Goal: Transaction & Acquisition: Purchase product/service

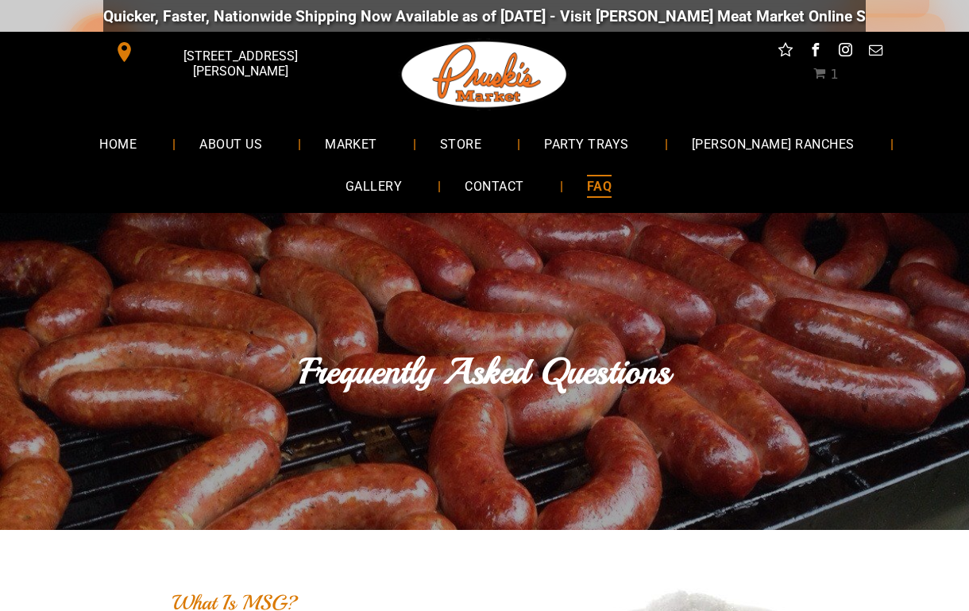
click at [325, 146] on span "MARKET" at bounding box center [351, 143] width 52 height 23
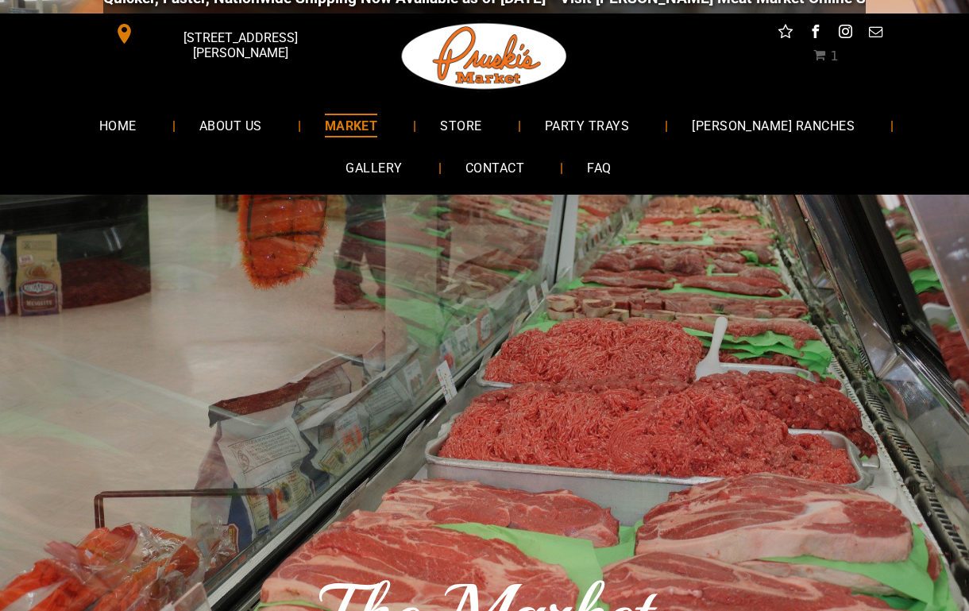
scroll to position [19, 0]
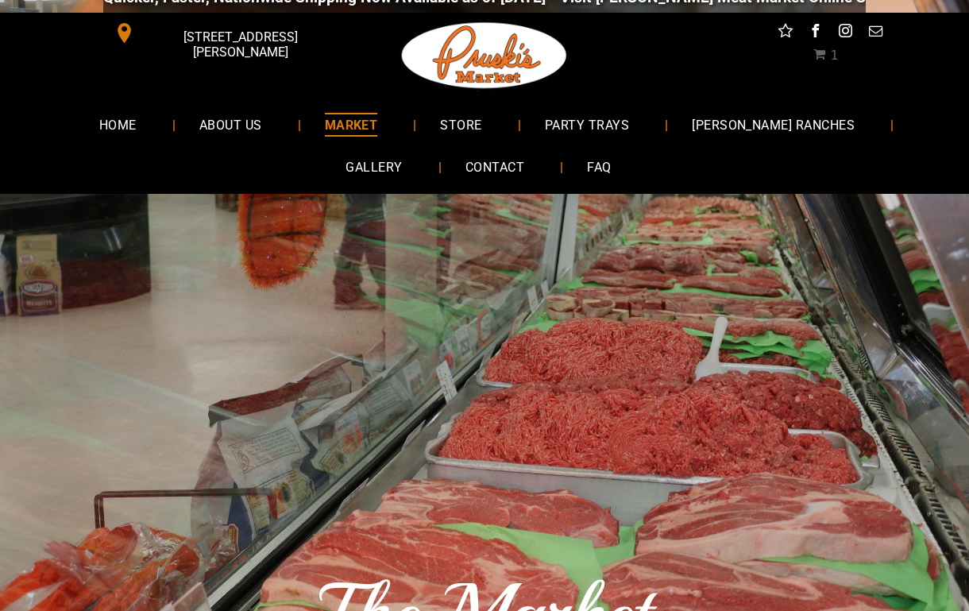
click at [102, 126] on span "HOME" at bounding box center [117, 124] width 37 height 23
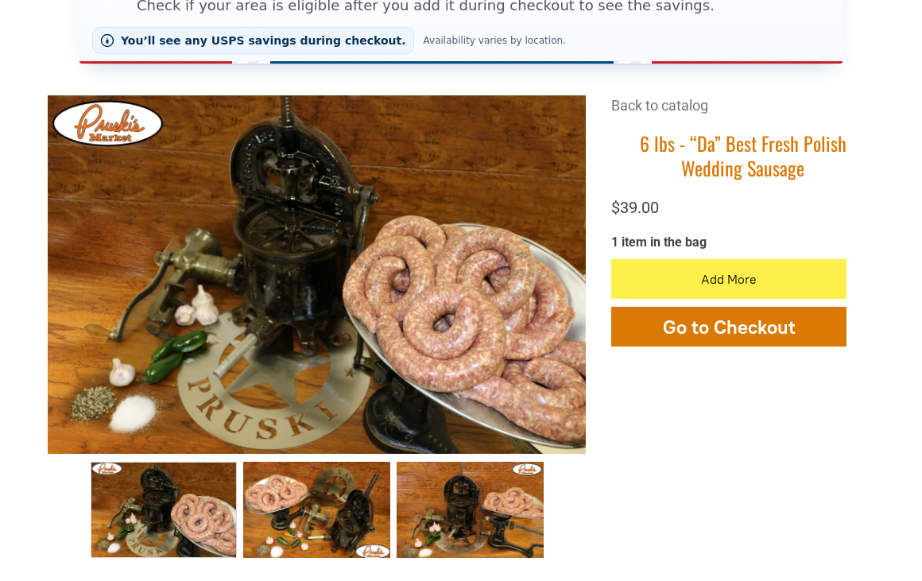
scroll to position [418, 0]
click at [740, 280] on span "button" at bounding box center [728, 279] width 23 height 38
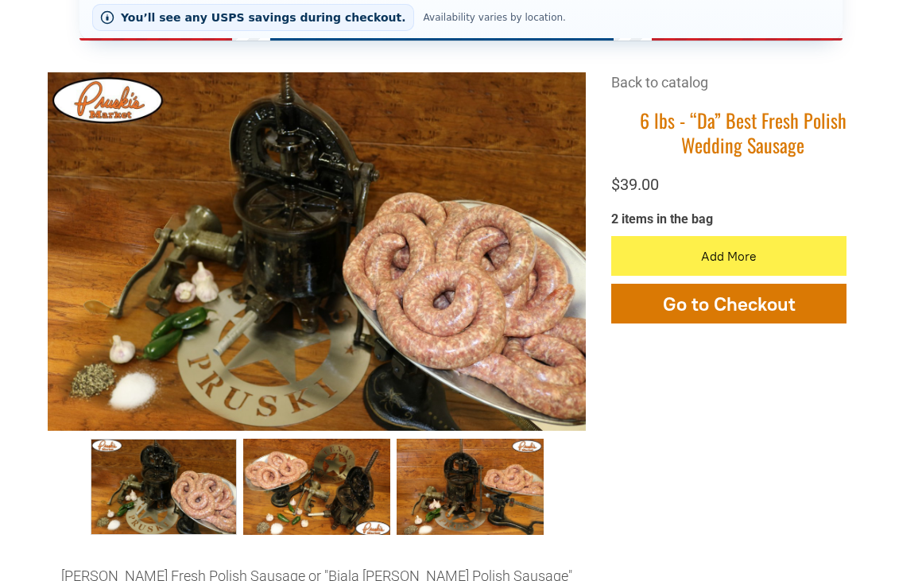
scroll to position [441, 0]
click at [748, 318] on button "Go to Checkout" at bounding box center [728, 304] width 235 height 40
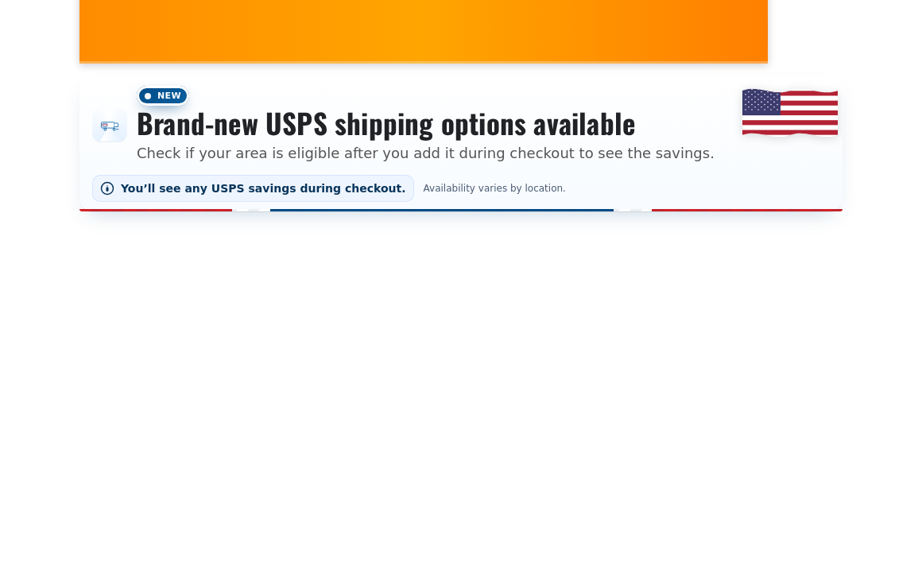
select select "*"
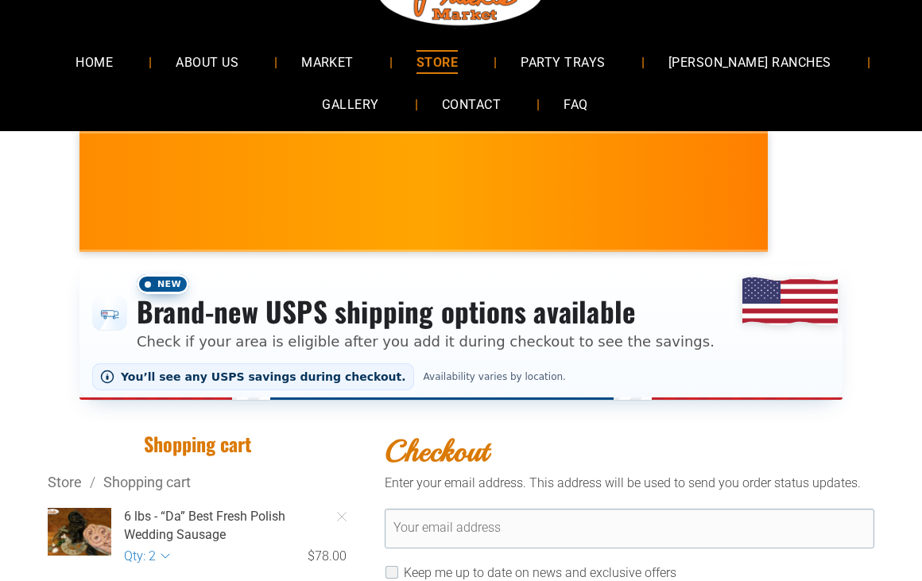
scroll to position [79, 0]
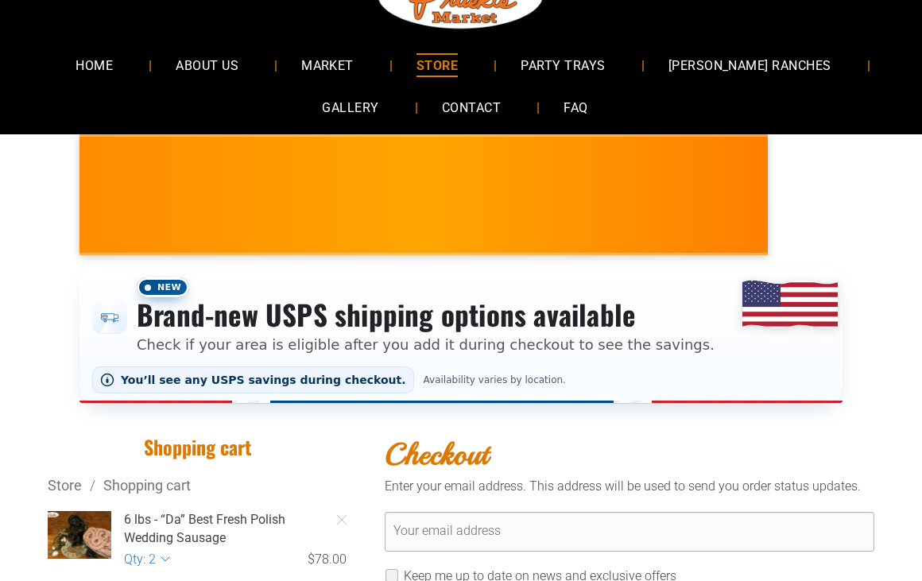
click at [234, 64] on span "ABOUT US" at bounding box center [207, 64] width 63 height 23
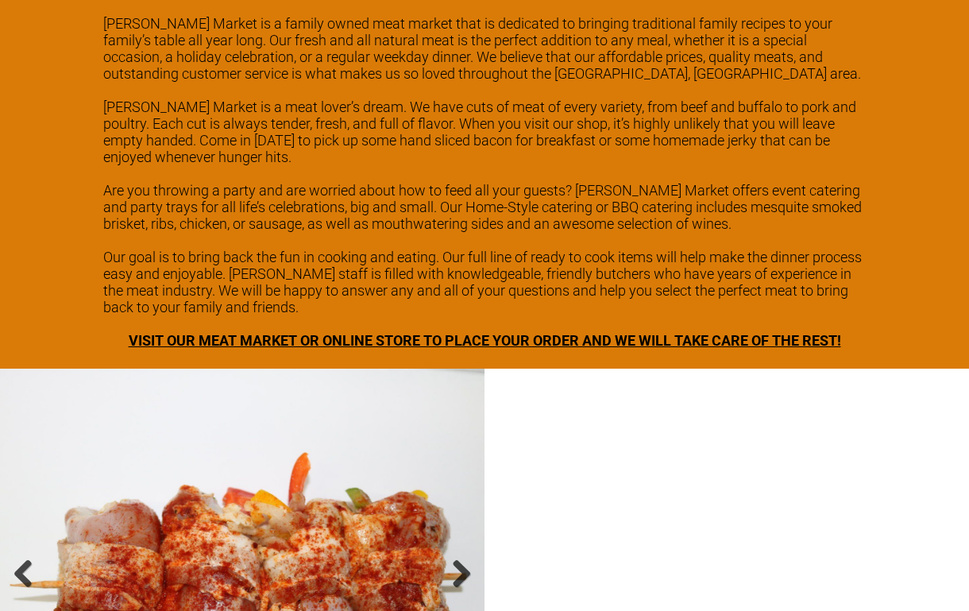
scroll to position [2236, 0]
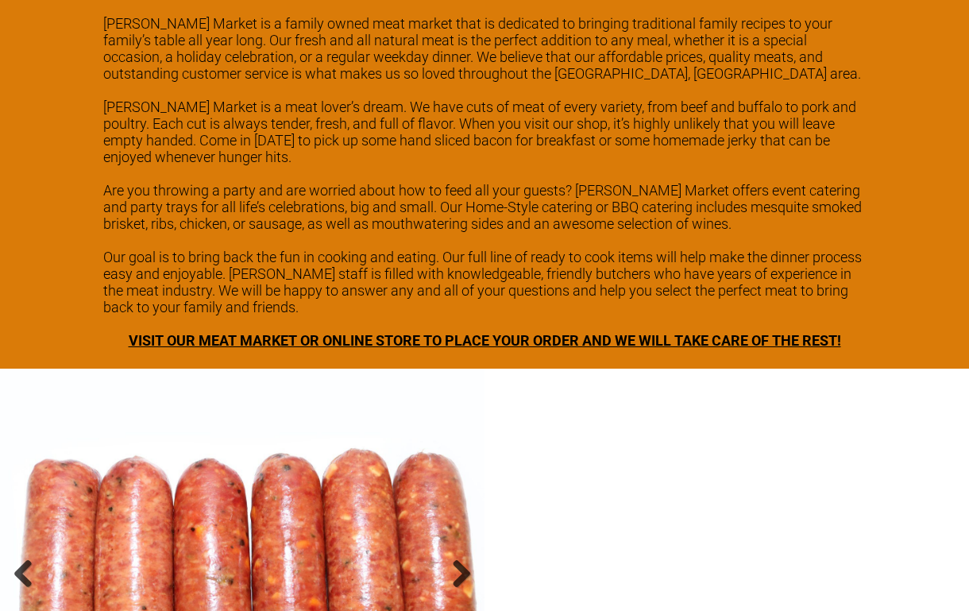
click at [351, 343] on span "VISIT OUR MEAT MARKET OR ONLINE STORE TO PLACE YOUR ORDER AND WE WILL TAKE CARE…" at bounding box center [485, 340] width 713 height 17
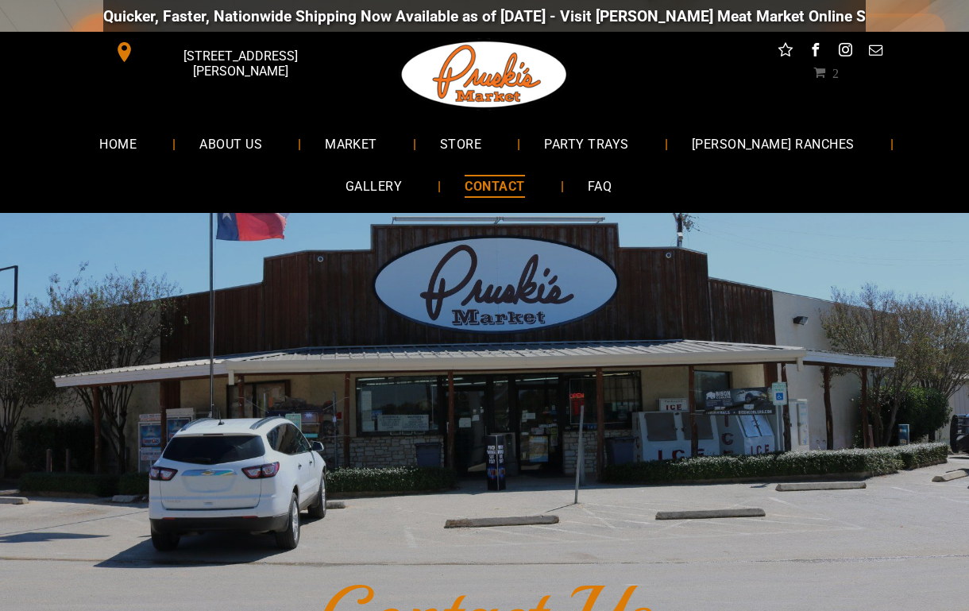
click at [327, 133] on span "MARKET" at bounding box center [351, 143] width 52 height 23
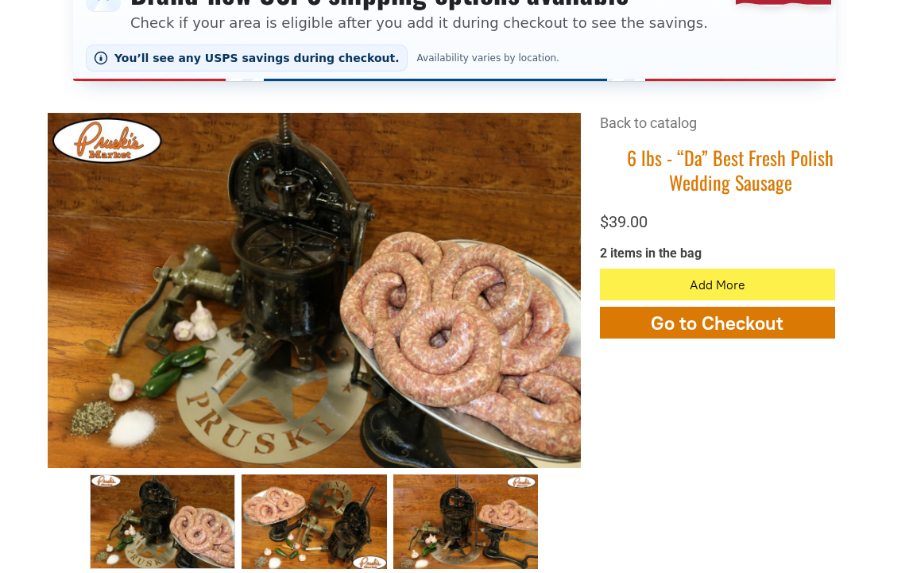
scroll to position [401, 0]
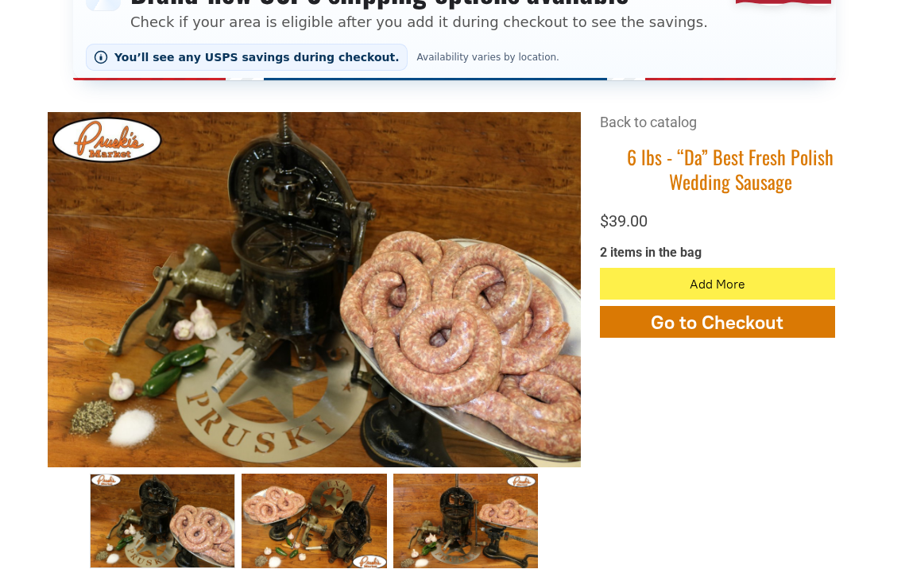
click at [734, 327] on span "Go to Checkout" at bounding box center [717, 322] width 133 height 23
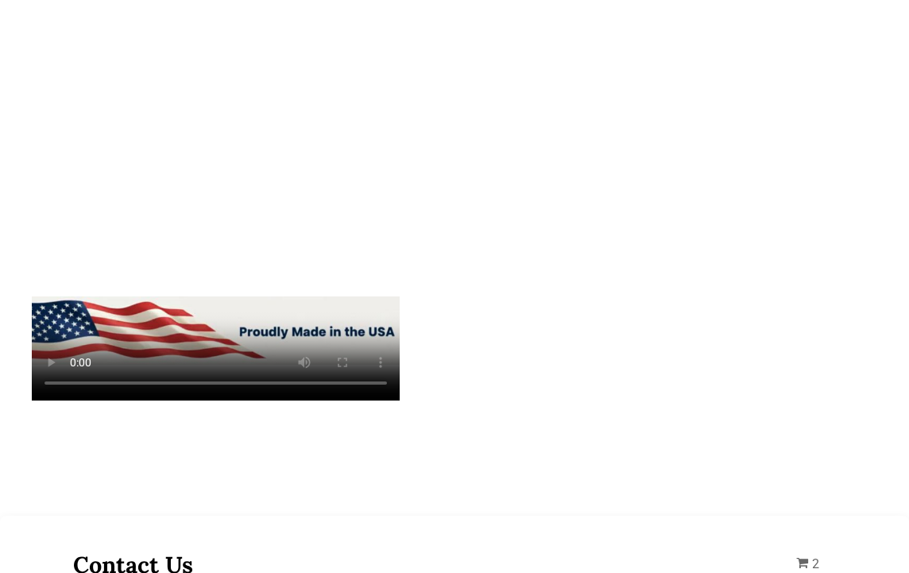
scroll to position [597, 0]
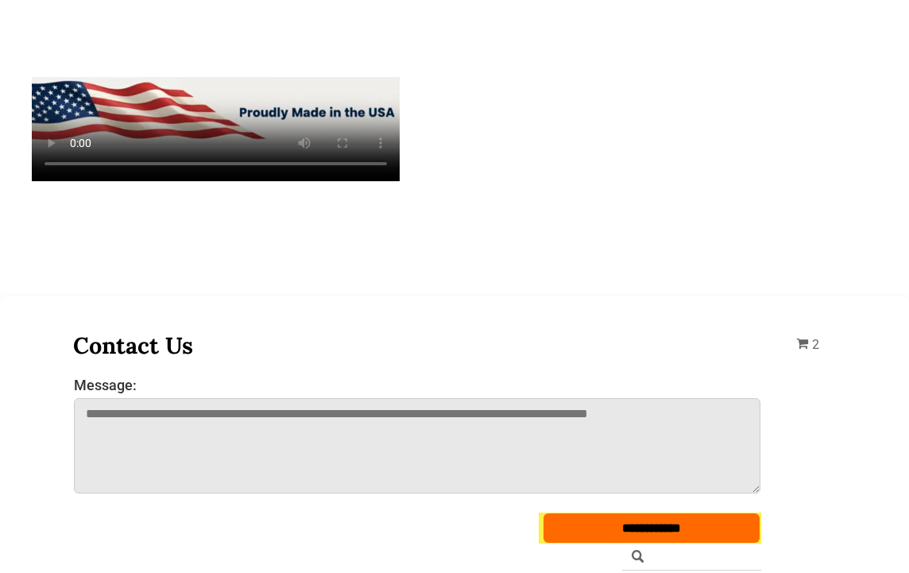
select select "*"
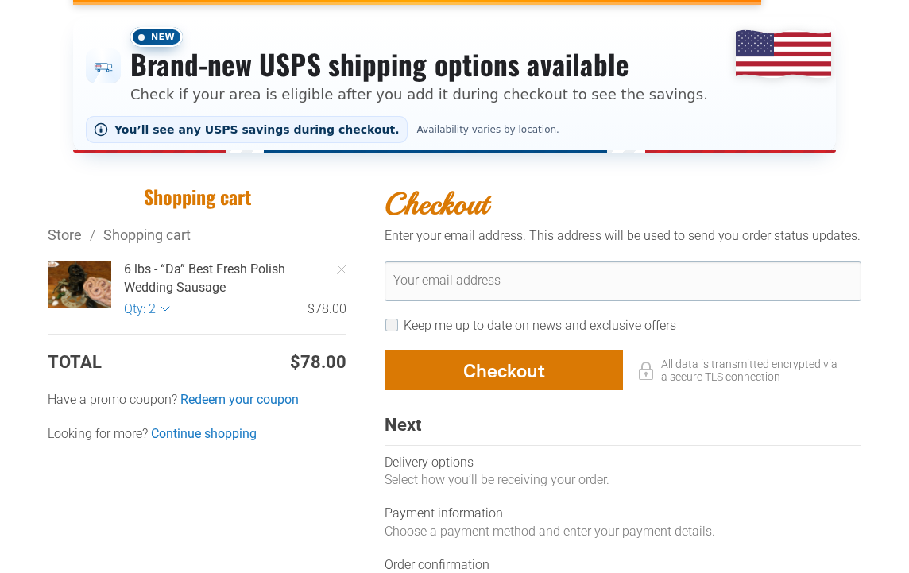
scroll to position [329, 0]
click at [203, 437] on link "Continue shopping" at bounding box center [204, 433] width 106 height 17
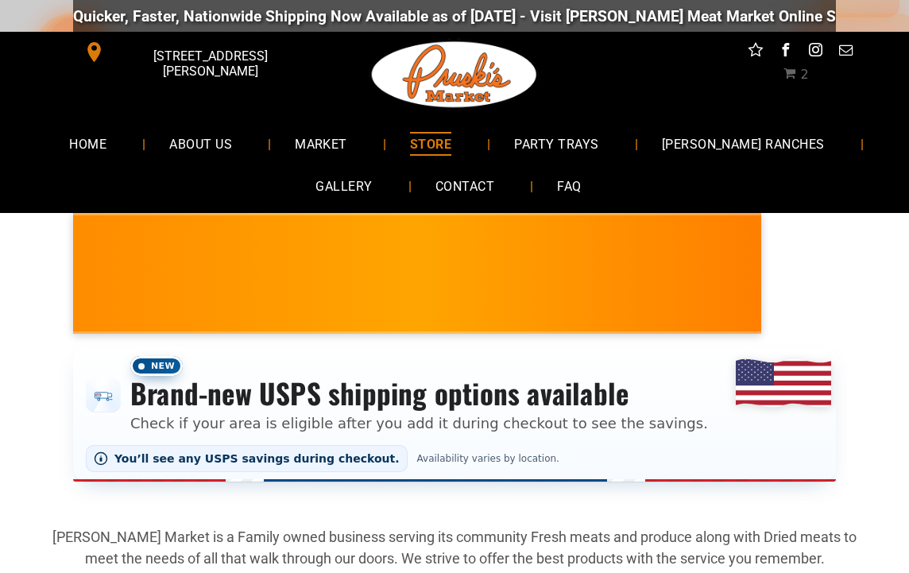
click at [798, 77] on span "2" at bounding box center [795, 74] width 25 height 15
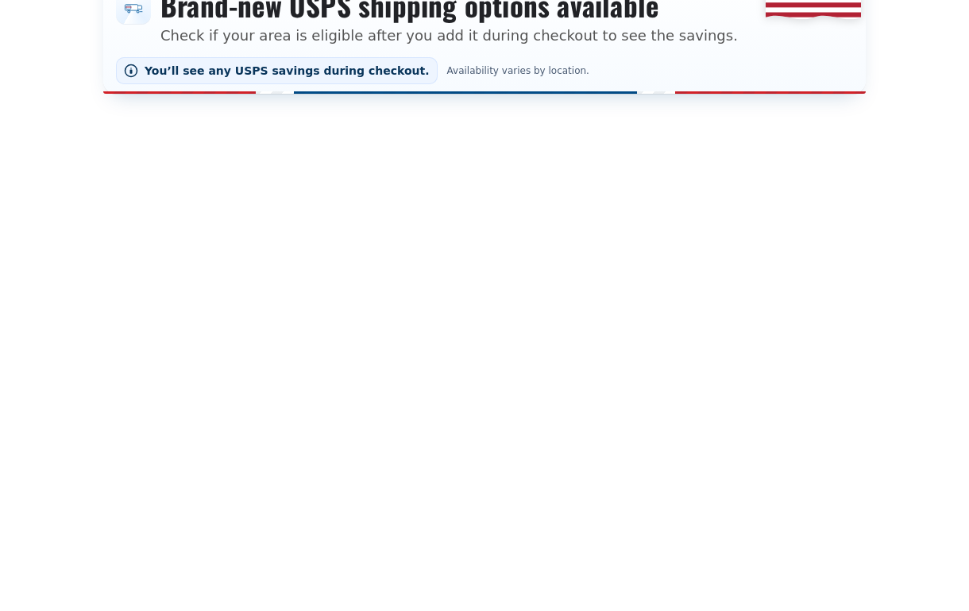
scroll to position [391, 0]
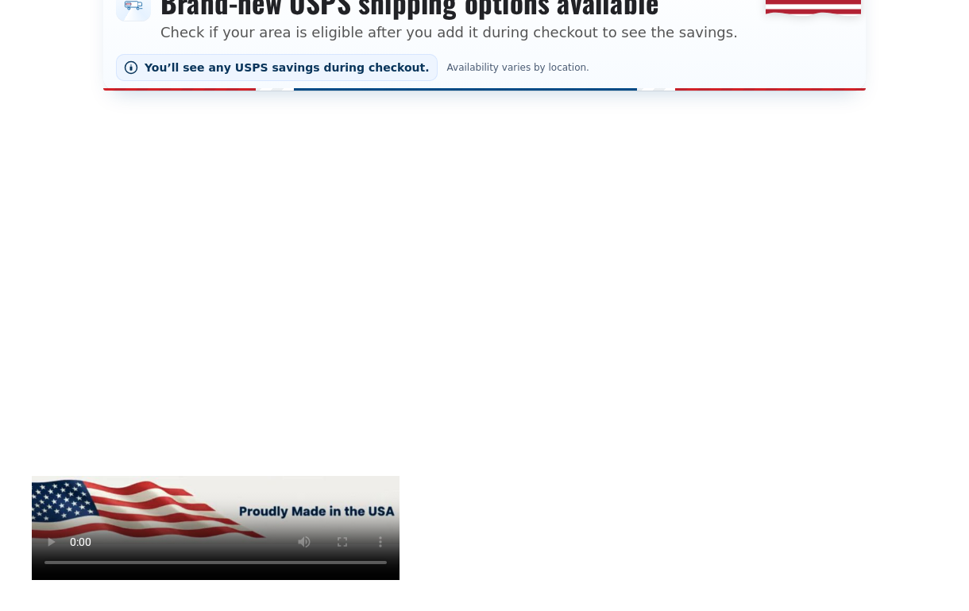
select select "*"
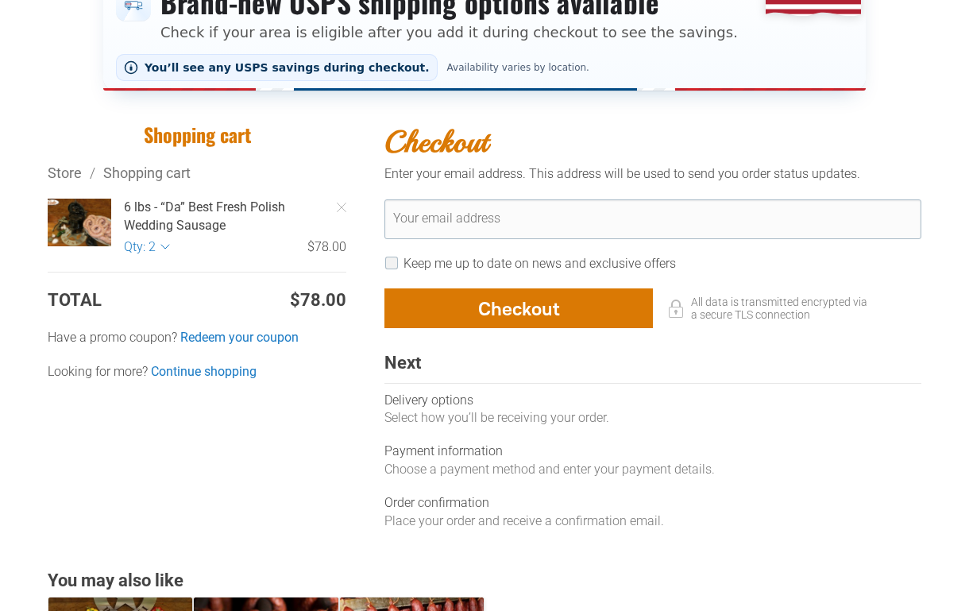
click at [343, 207] on icon "Remove Item" at bounding box center [342, 208] width 10 height 10
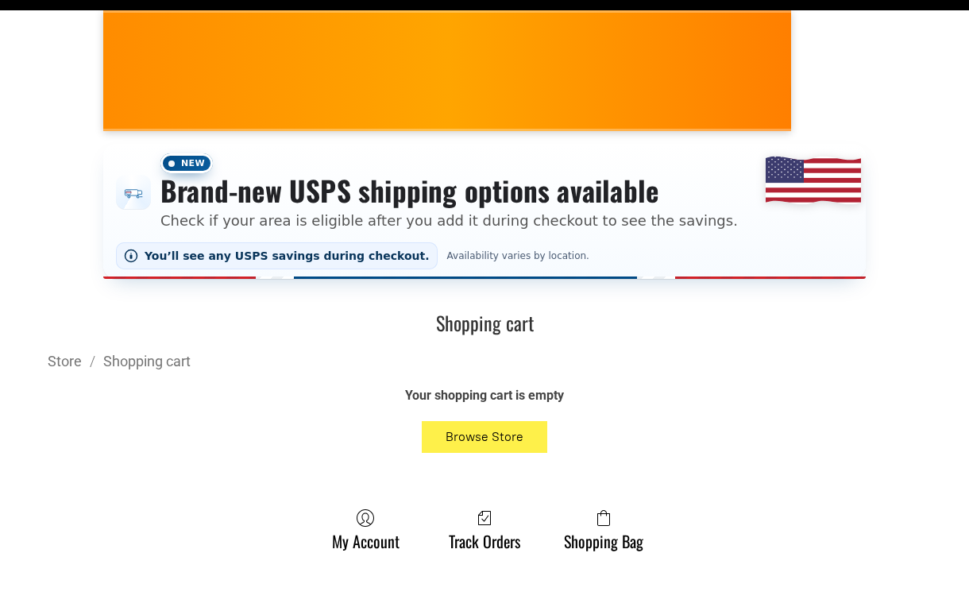
scroll to position [203, 0]
click at [488, 427] on button "Browse Store" at bounding box center [485, 437] width 126 height 32
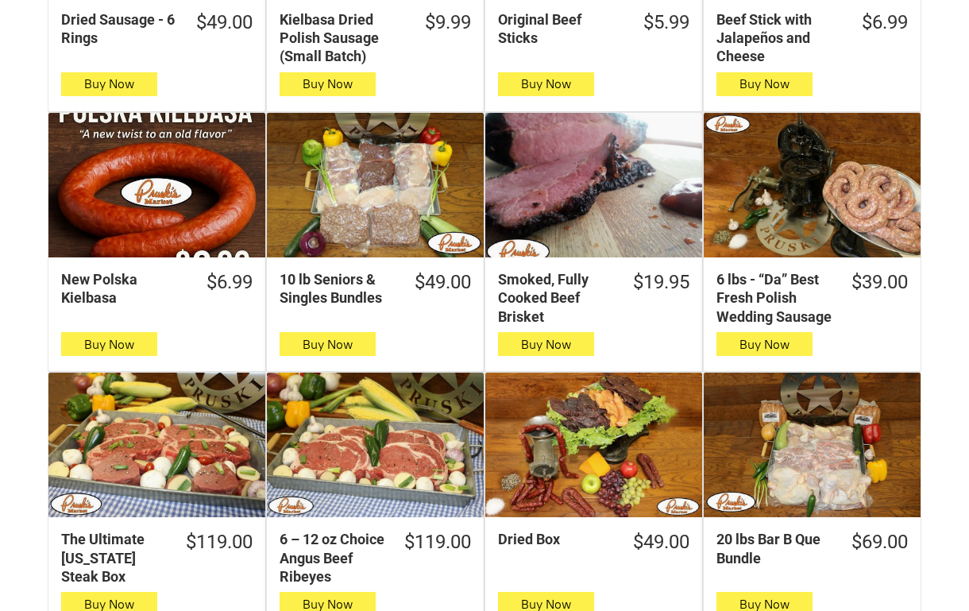
scroll to position [759, 0]
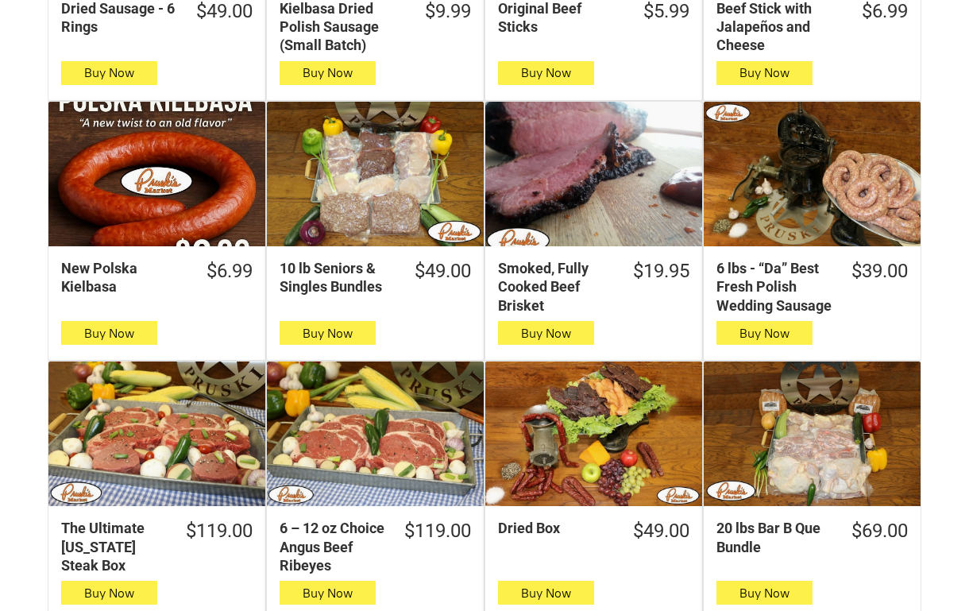
click at [825, 181] on div "6 lbs - “Da” Best Fresh Polish Wedding Sausage" at bounding box center [812, 174] width 217 height 145
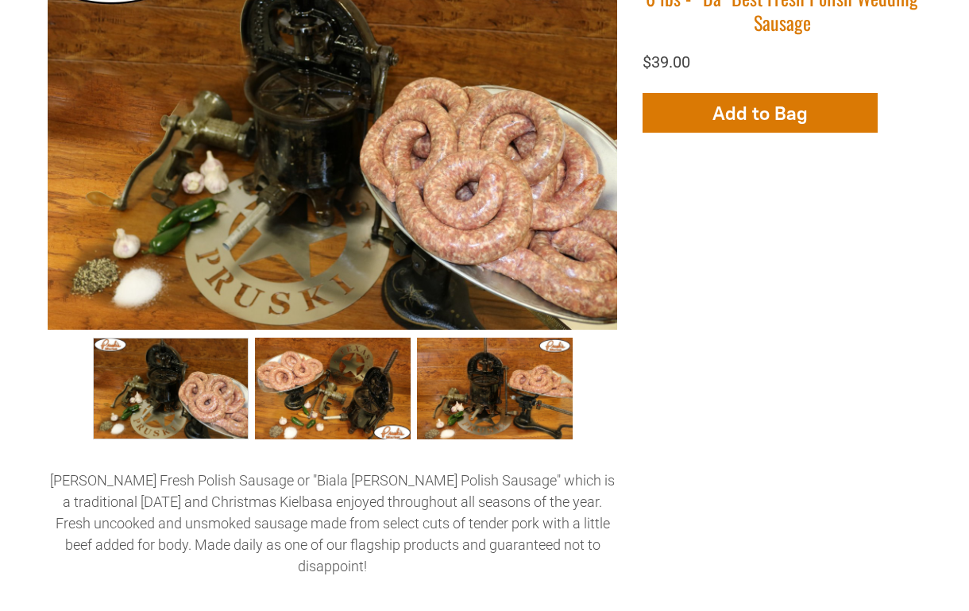
scroll to position [555, 0]
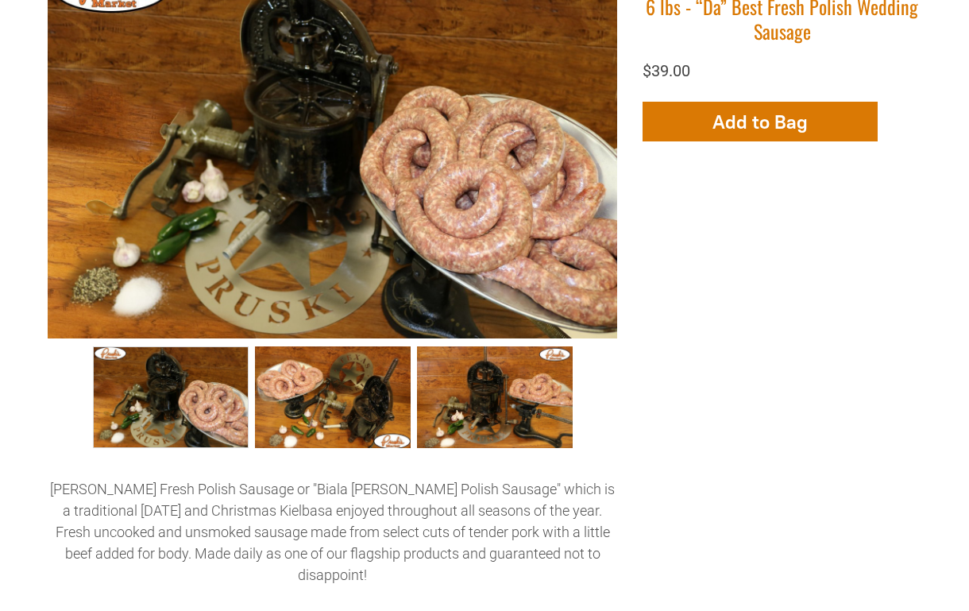
click at [754, 111] on icon "button" at bounding box center [760, 121] width 17 height 35
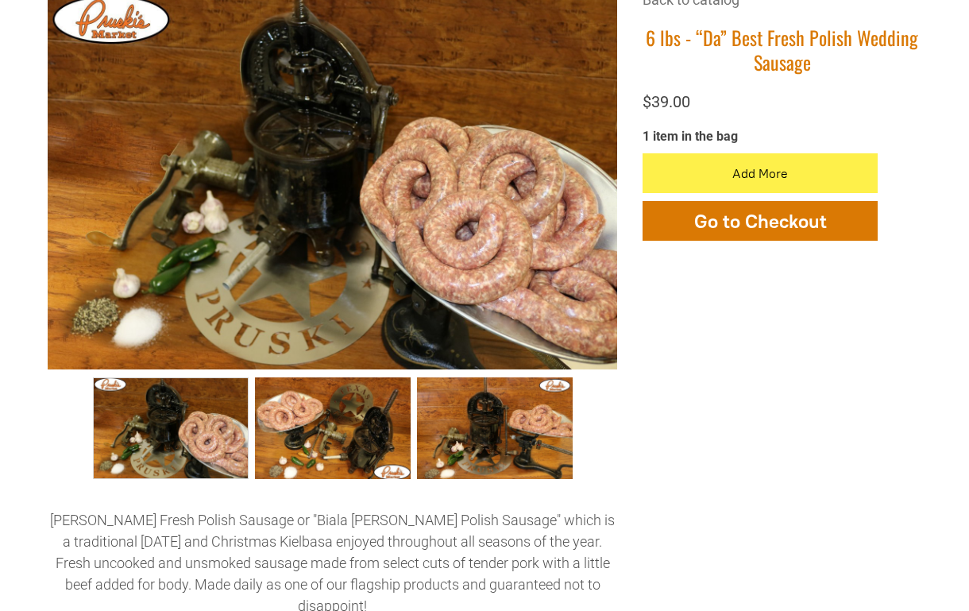
scroll to position [524, 0]
click at [713, 221] on span "Go to Checkout" at bounding box center [760, 221] width 133 height 23
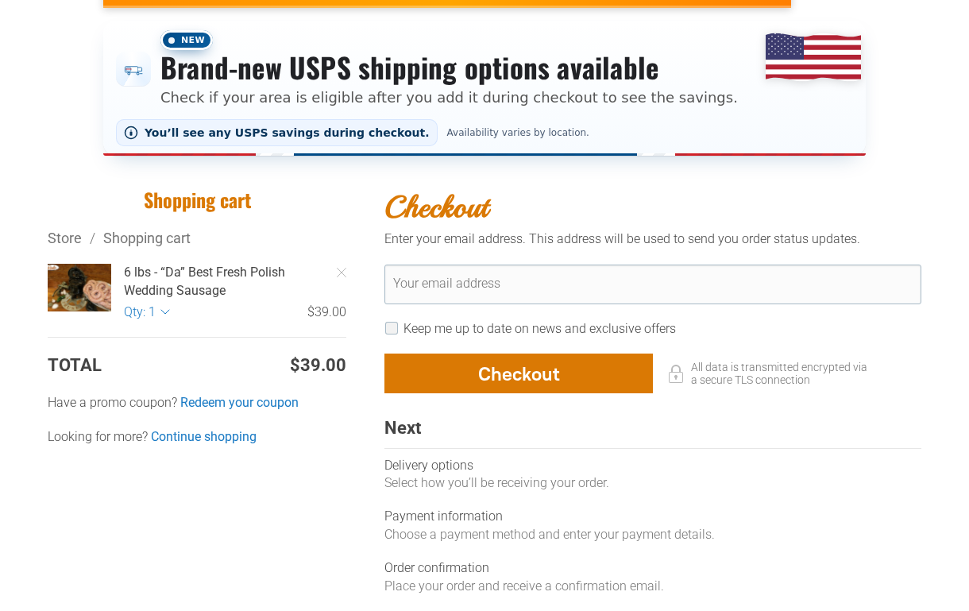
scroll to position [342, 0]
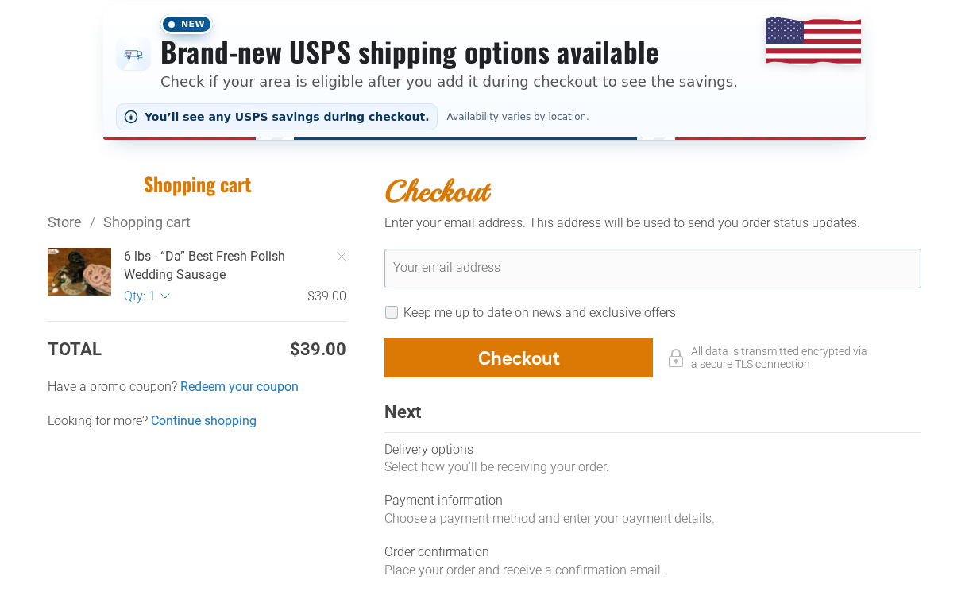
click at [438, 262] on input "Your email address" at bounding box center [653, 269] width 537 height 40
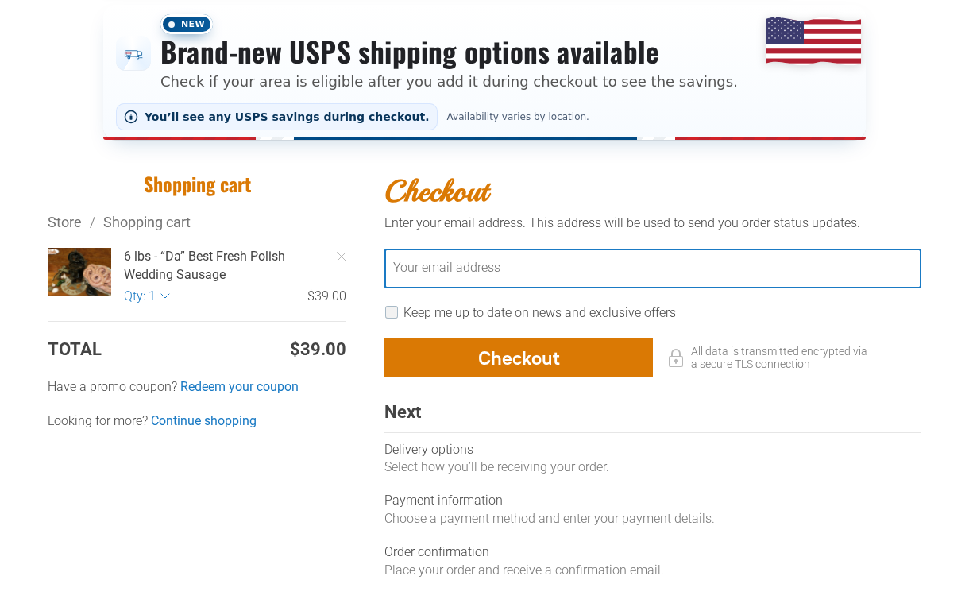
type input "**********"
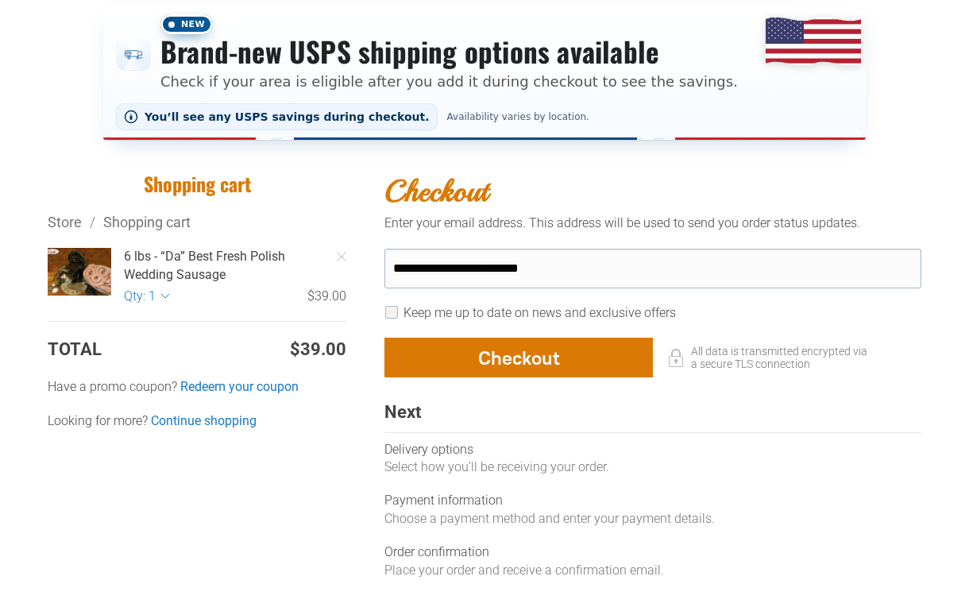
click at [381, 300] on div "**********" at bounding box center [643, 383] width 556 height 423
click at [520, 359] on div "button" at bounding box center [518, 357] width 267 height 38
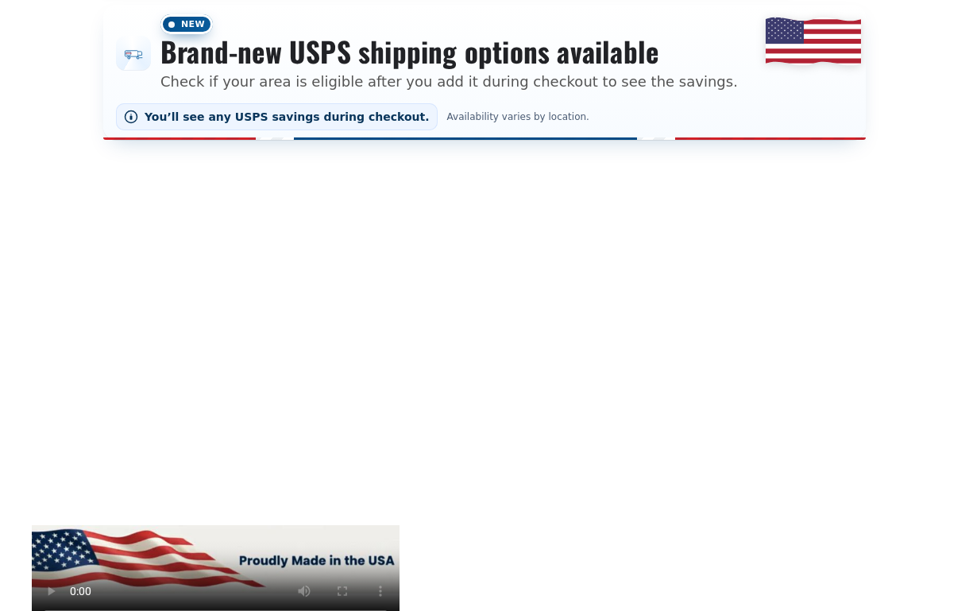
select select "**"
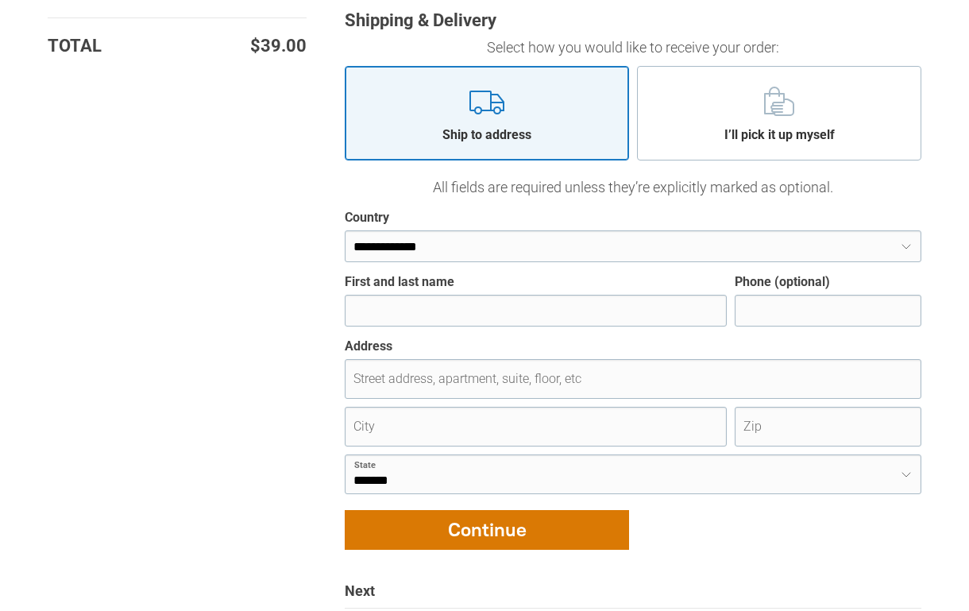
scroll to position [641, 0]
click at [374, 307] on input "First and last name" at bounding box center [536, 311] width 382 height 32
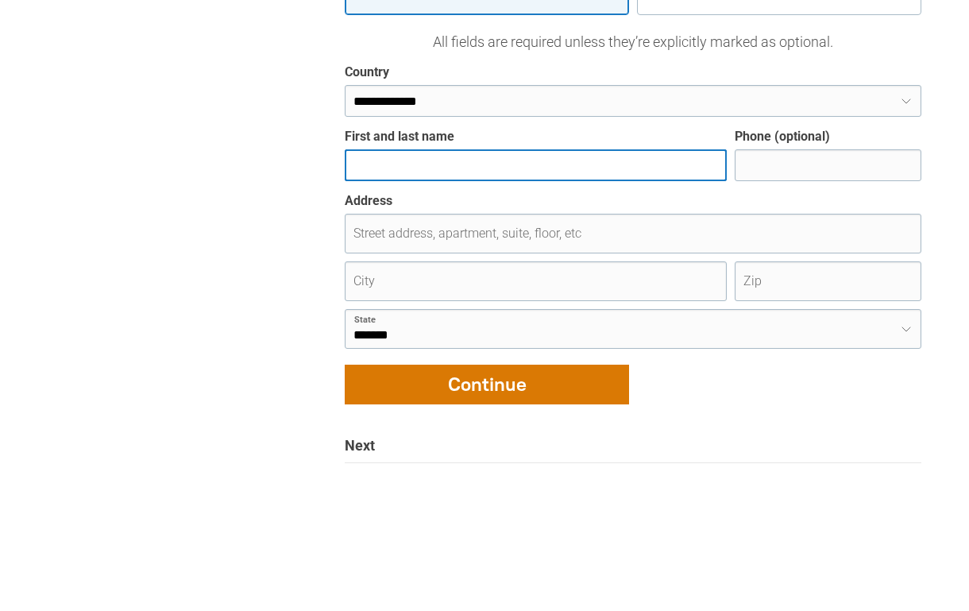
type input "**********"
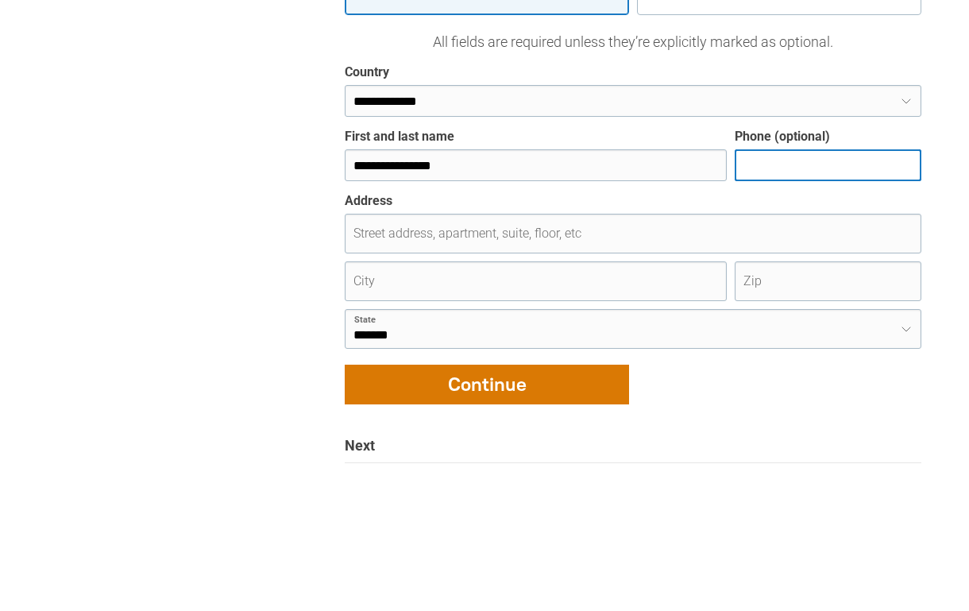
type input "**********"
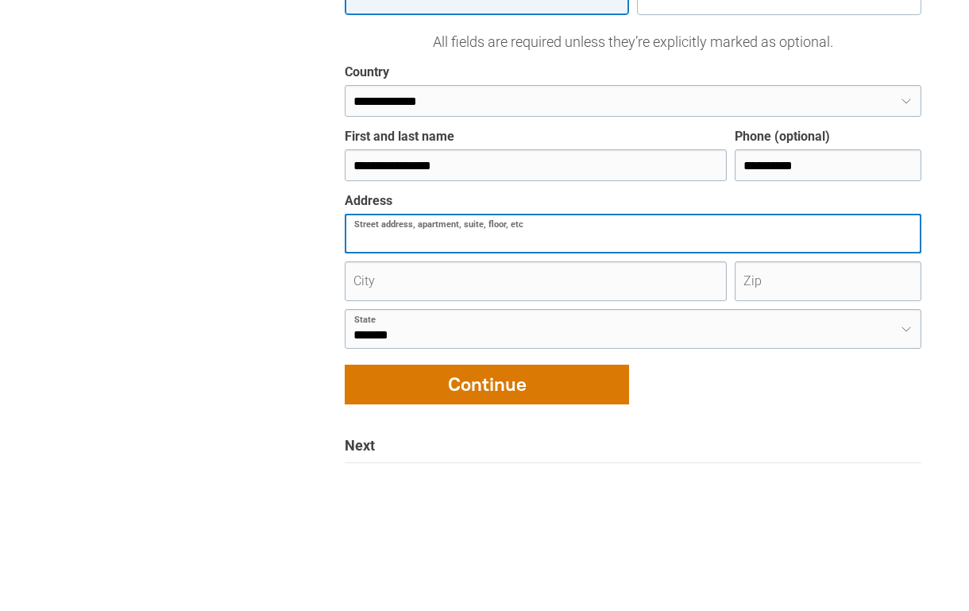
type input "**********"
type input "**"
type input "**********"
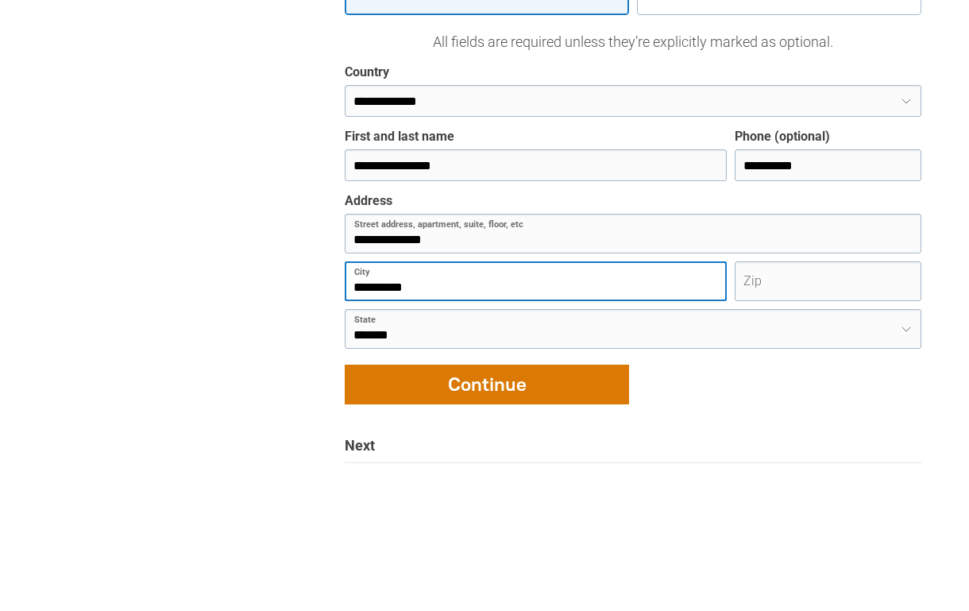
type input "*****"
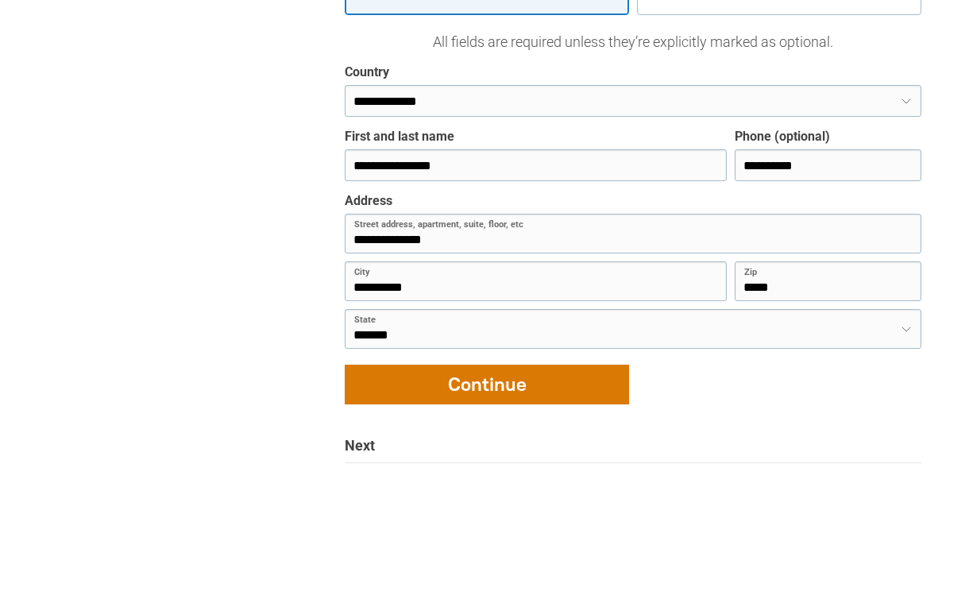
scroll to position [786, 0]
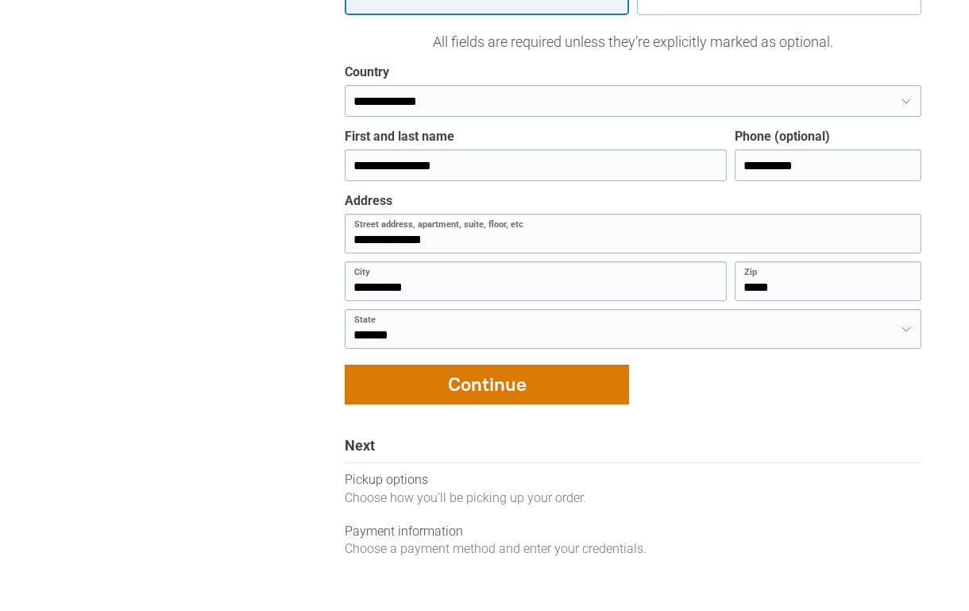
click at [493, 377] on div "button" at bounding box center [487, 384] width 283 height 38
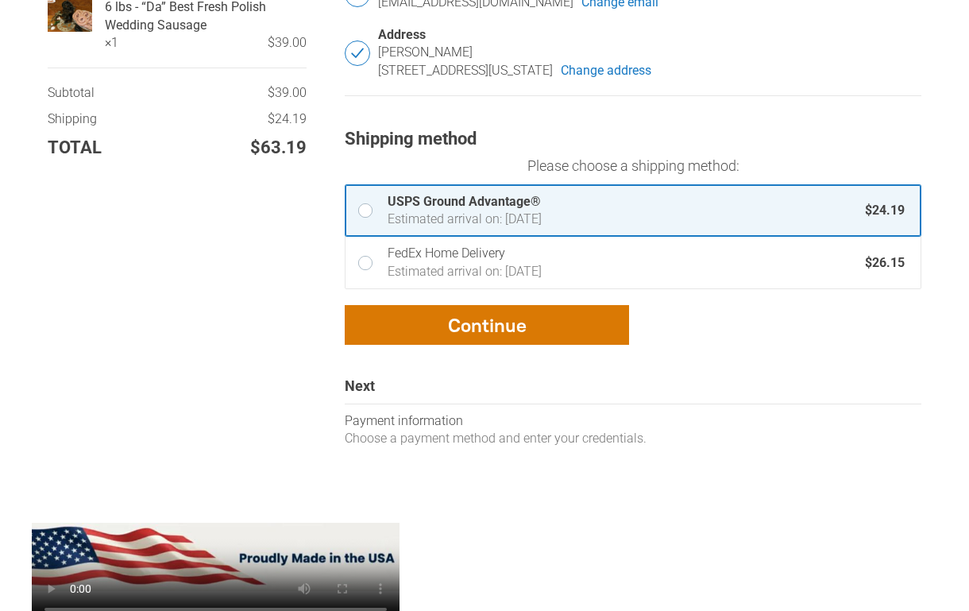
scroll to position [589, 0]
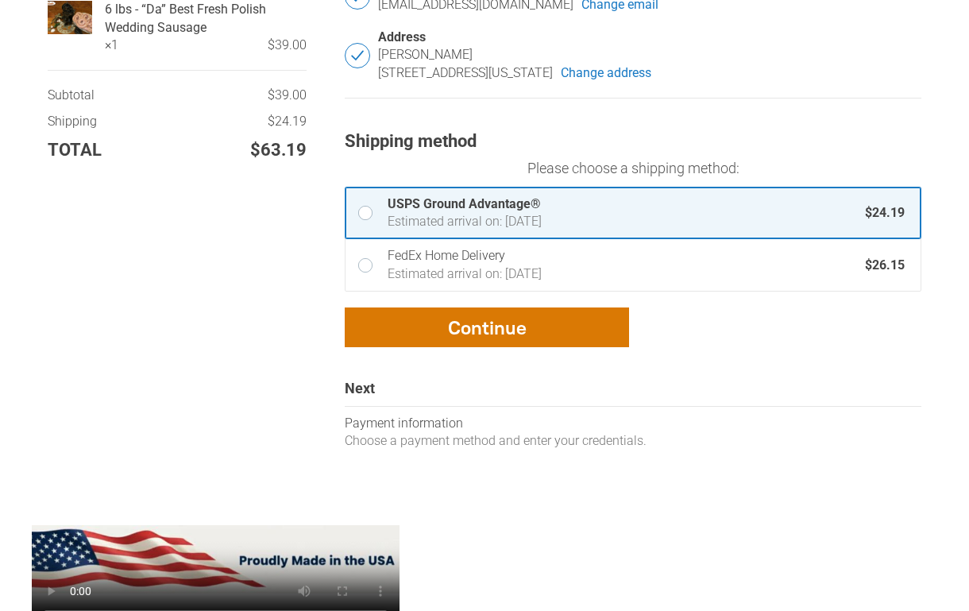
click at [491, 320] on div "button" at bounding box center [487, 327] width 283 height 38
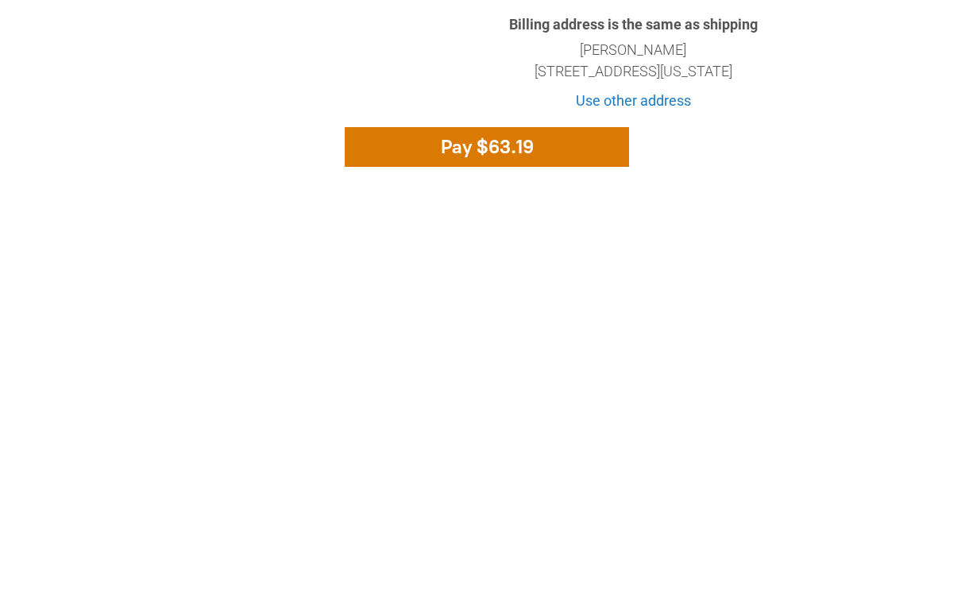
scroll to position [664, 0]
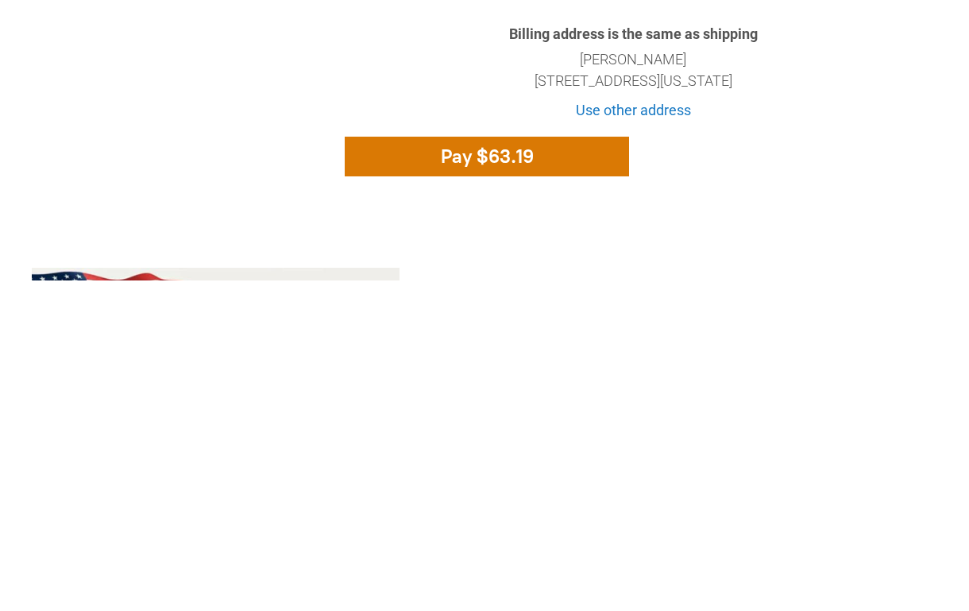
click at [504, 469] on div "button" at bounding box center [487, 488] width 283 height 38
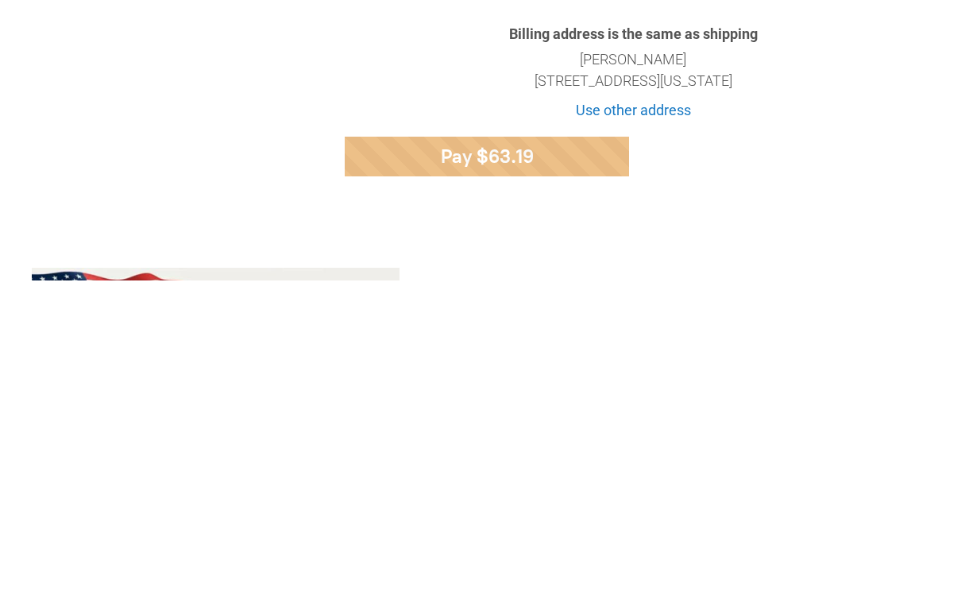
scroll to position [995, 0]
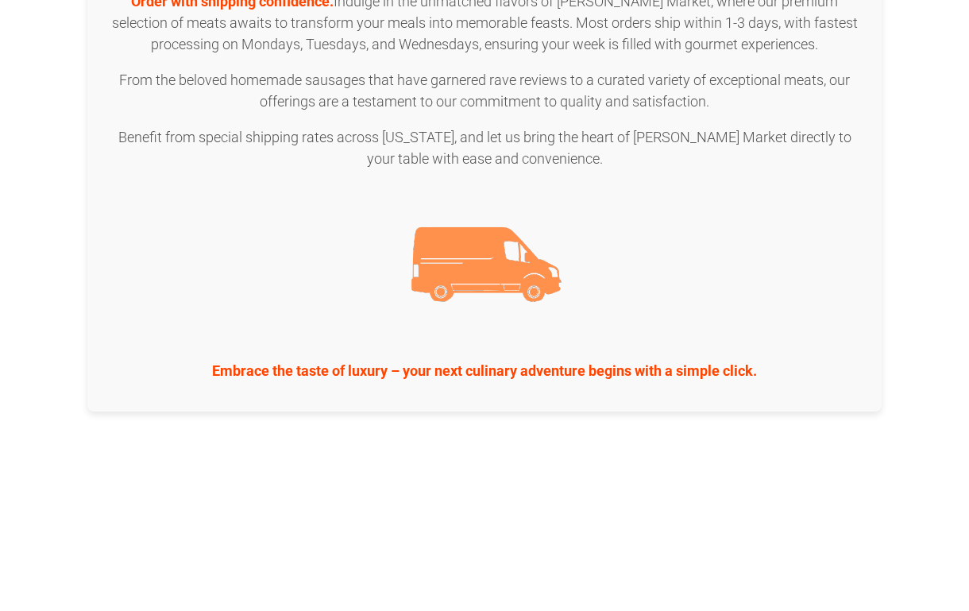
scroll to position [2421, 0]
